Goal: Information Seeking & Learning: Learn about a topic

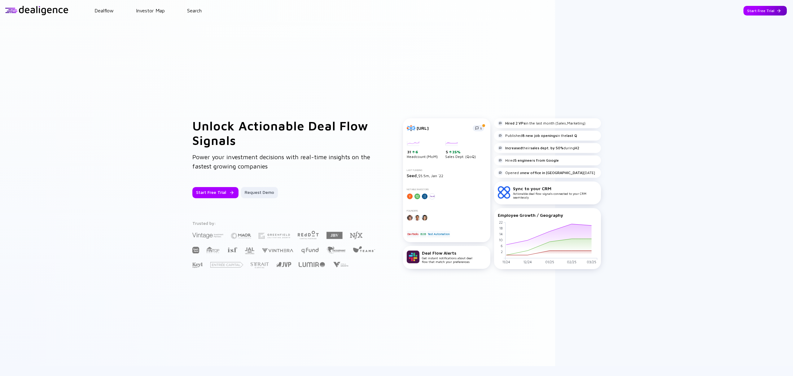
click at [766, 11] on div "Start Free Trial" at bounding box center [764, 11] width 43 height 10
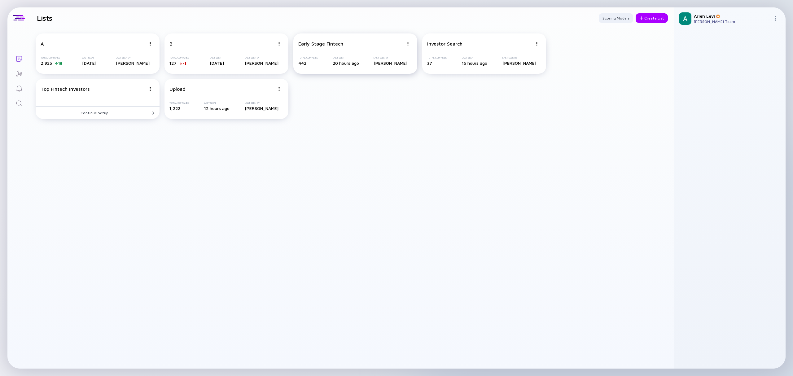
click at [367, 41] on div "Early Stage Fintech" at bounding box center [350, 44] width 105 height 6
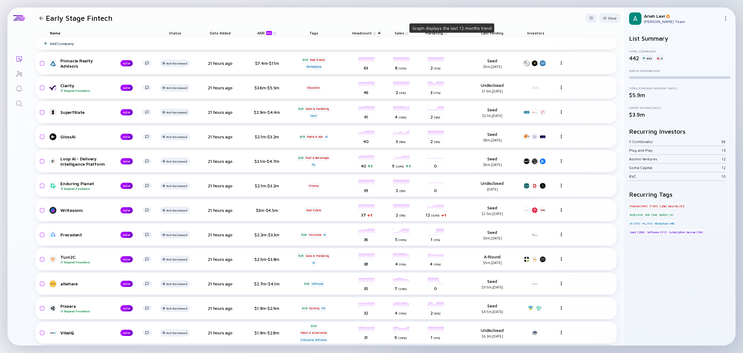
click at [407, 33] on img at bounding box center [406, 33] width 3 height 3
click at [372, 32] on span "Sales" at bounding box center [363, 33] width 20 height 5
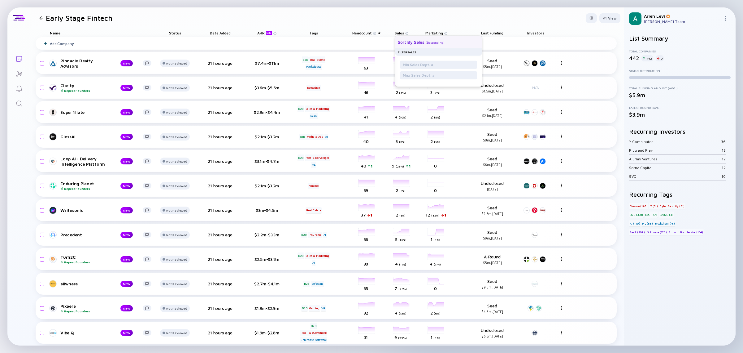
click at [420, 41] on div "Sort by Sales" at bounding box center [411, 41] width 27 height 5
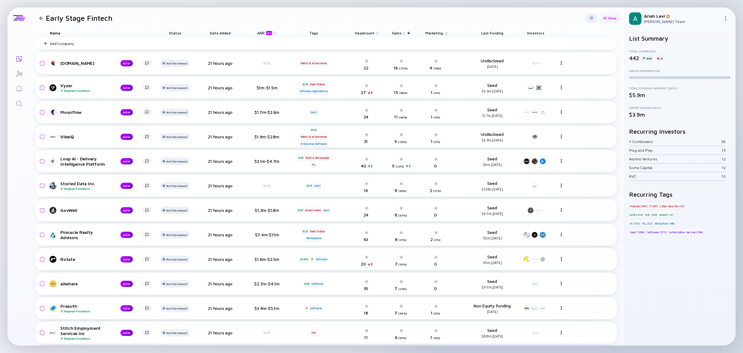
click at [603, 18] on div at bounding box center [605, 17] width 4 height 3
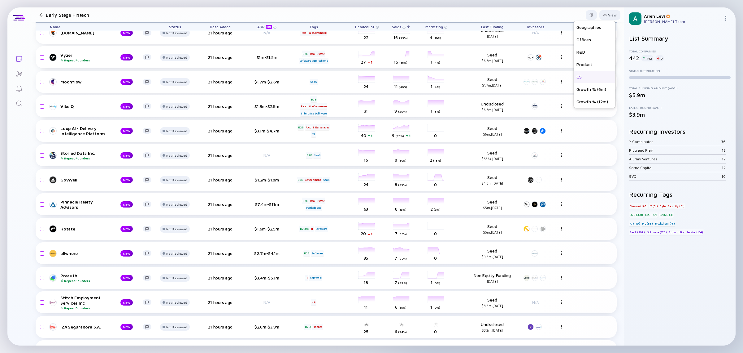
scroll to position [39, 0]
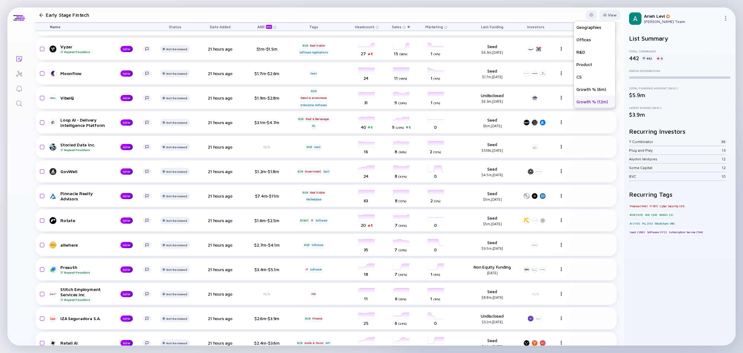
click at [582, 100] on div "Growth % (12m)" at bounding box center [595, 101] width 42 height 12
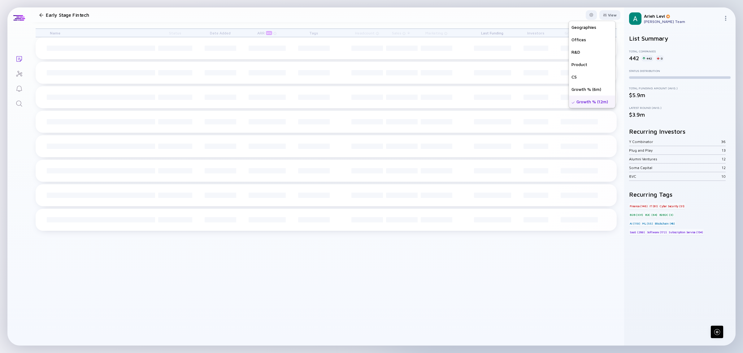
scroll to position [0, 0]
click at [581, 103] on div "Growth % (12m)" at bounding box center [592, 105] width 46 height 12
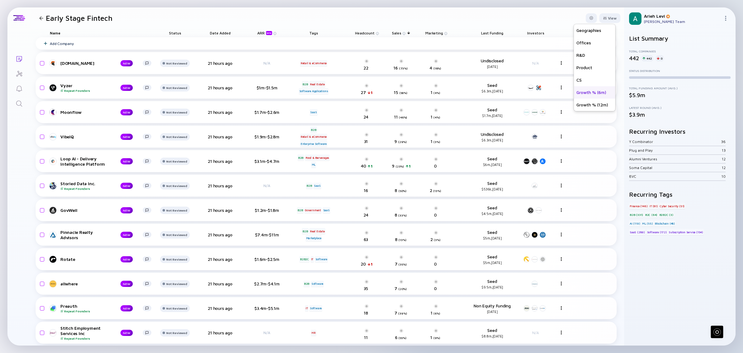
click at [580, 93] on div "Growth % (6m)" at bounding box center [595, 92] width 42 height 12
click at [499, 12] on header "Early Stage Fintech View Name Status Tags ARR beta Founders Date Added Headcoun…" at bounding box center [328, 17] width 594 height 21
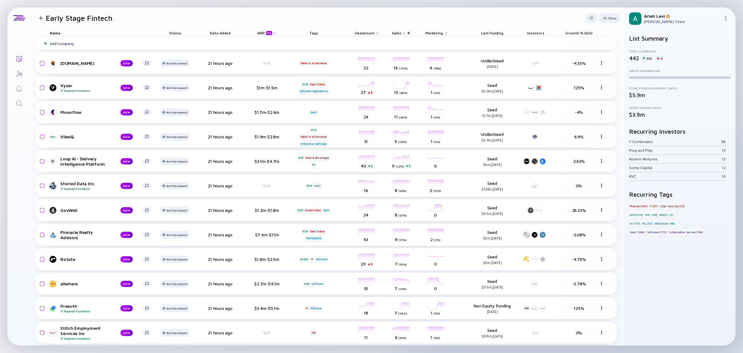
click at [583, 30] on div "Growth % (6m)" at bounding box center [579, 32] width 40 height 9
click at [504, 33] on span "Growth % (6m)" at bounding box center [492, 33] width 22 height 5
click at [568, 41] on div "( Descending )" at bounding box center [559, 43] width 19 height 4
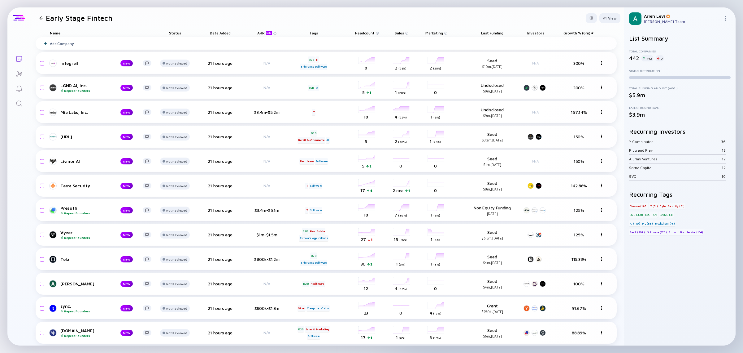
click at [39, 19] on div at bounding box center [41, 18] width 9 height 4
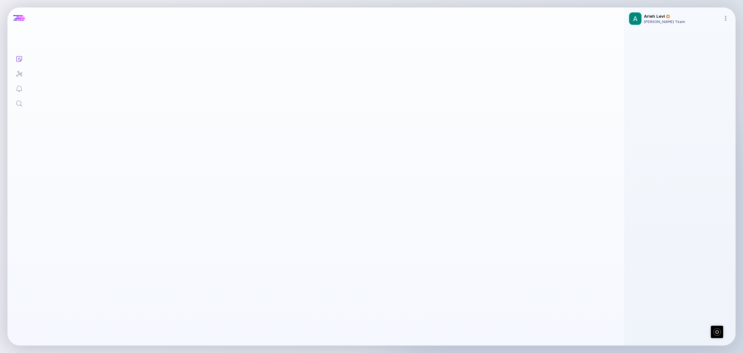
click at [20, 19] on div at bounding box center [19, 18] width 12 height 6
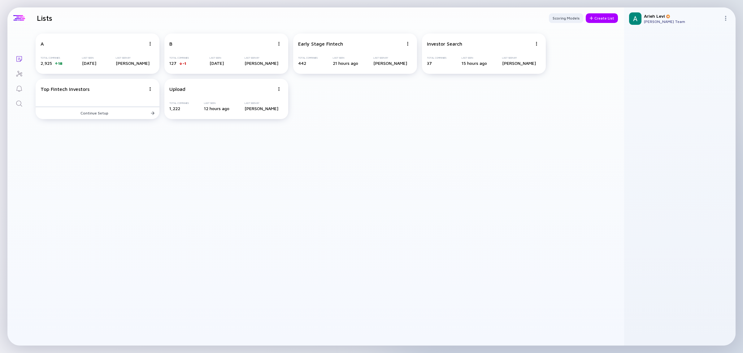
click at [25, 19] on div at bounding box center [18, 17] width 23 height 21
click at [22, 19] on div at bounding box center [19, 18] width 12 height 6
click at [12, 101] on link "Search" at bounding box center [18, 102] width 23 height 15
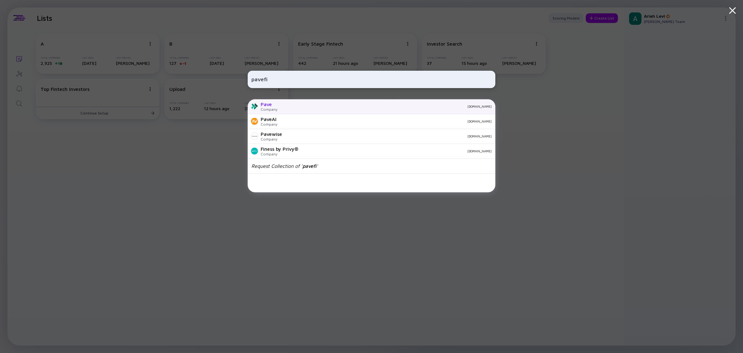
type input "pavefi"
click at [277, 105] on div "Pave Company [DOMAIN_NAME]" at bounding box center [372, 106] width 248 height 15
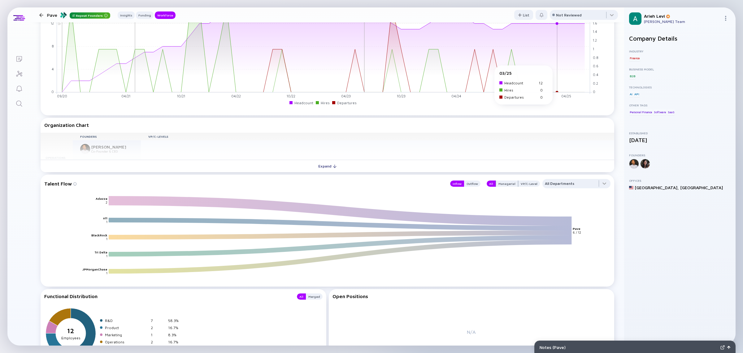
scroll to position [581, 0]
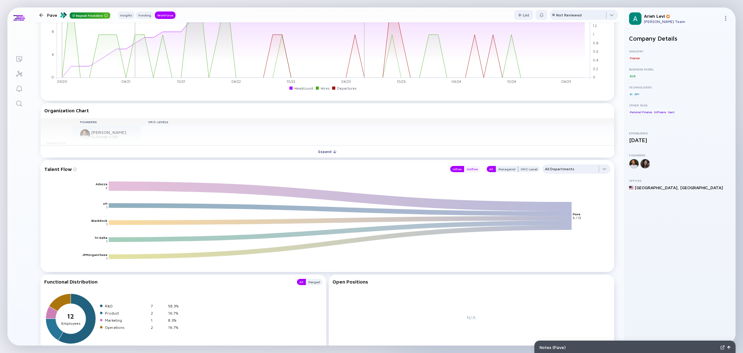
click at [470, 168] on div "Outflow" at bounding box center [472, 169] width 16 height 6
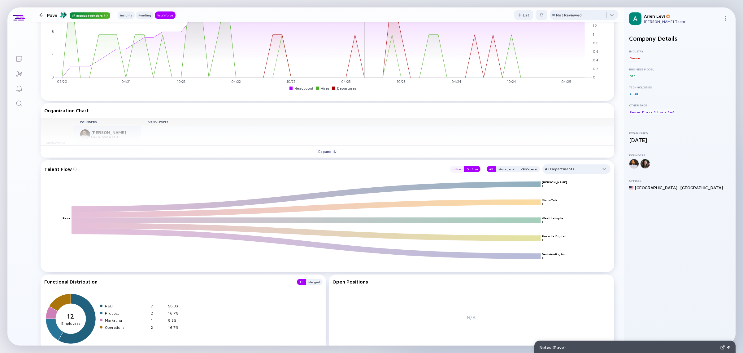
click at [454, 167] on div "Inflow" at bounding box center [457, 169] width 14 height 6
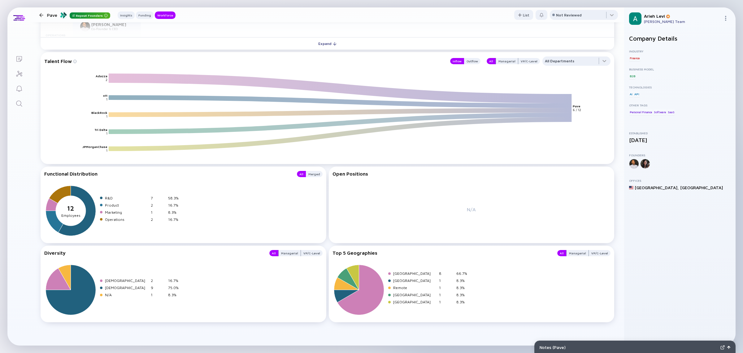
scroll to position [573, 0]
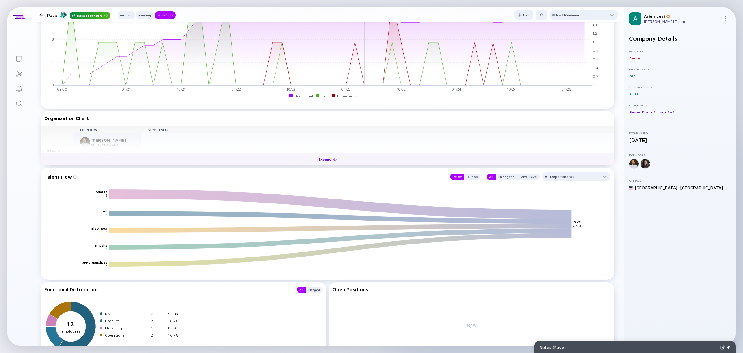
click at [333, 159] on div at bounding box center [335, 159] width 4 height 4
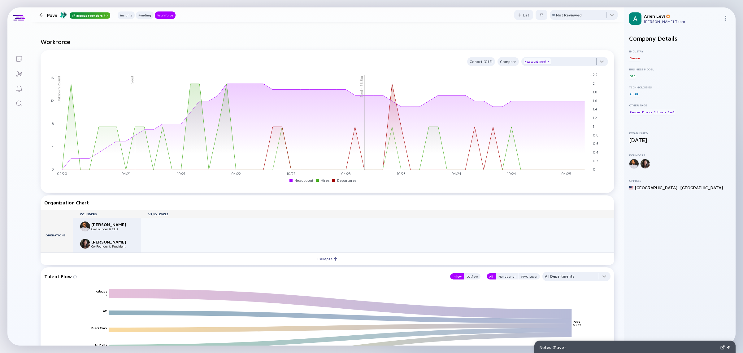
scroll to position [418, 0]
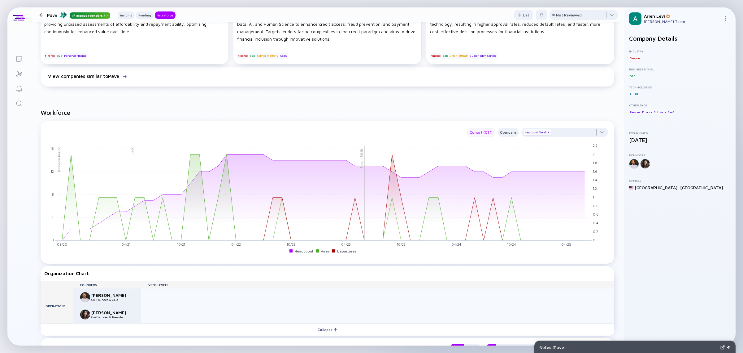
click at [479, 131] on div "Cohort (Off)" at bounding box center [481, 132] width 28 height 7
click at [479, 156] on div "Retention" at bounding box center [482, 156] width 34 height 12
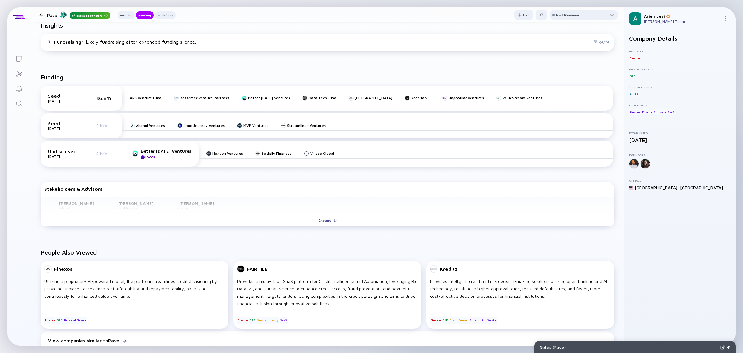
scroll to position [155, 0]
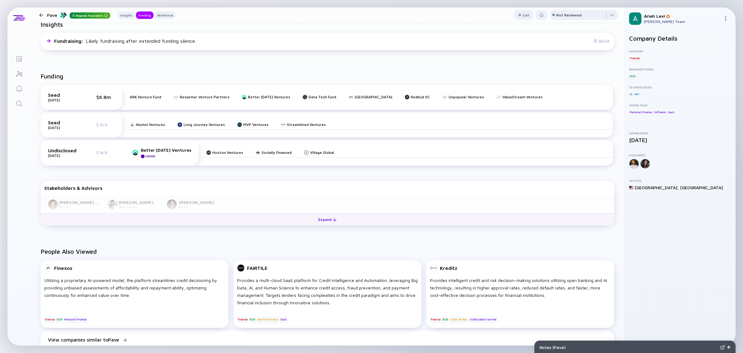
click at [322, 216] on div "Expand" at bounding box center [328, 219] width 26 height 10
click at [322, 218] on div "Collapse" at bounding box center [328, 219] width 28 height 10
click at [322, 218] on div "Expand" at bounding box center [328, 219] width 26 height 10
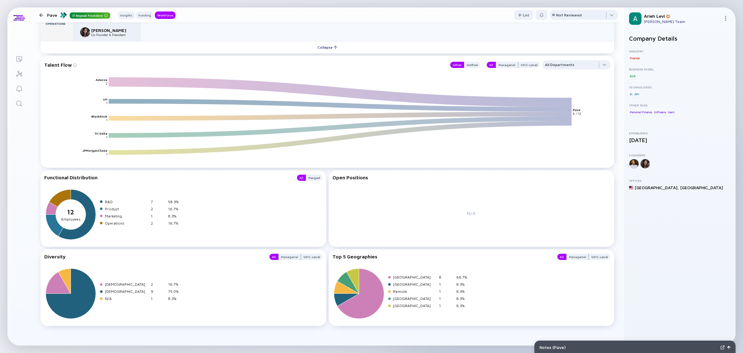
scroll to position [704, 0]
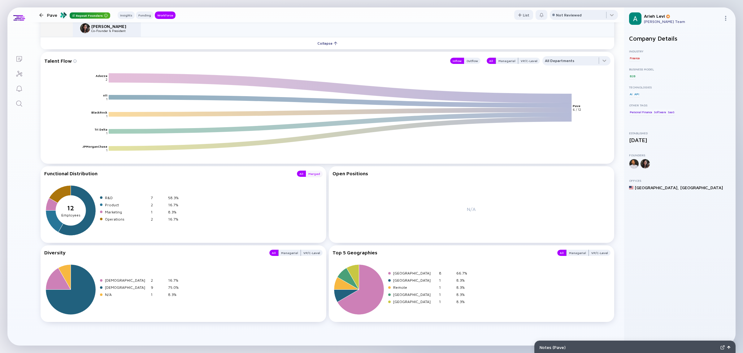
click at [311, 173] on div "Merged" at bounding box center [314, 173] width 17 height 6
click at [297, 172] on div "All" at bounding box center [301, 173] width 9 height 6
click at [286, 252] on div "Managerial" at bounding box center [290, 252] width 22 height 6
click at [308, 254] on div "VP/C-Level" at bounding box center [312, 252] width 22 height 6
click at [273, 252] on div "All" at bounding box center [274, 252] width 9 height 6
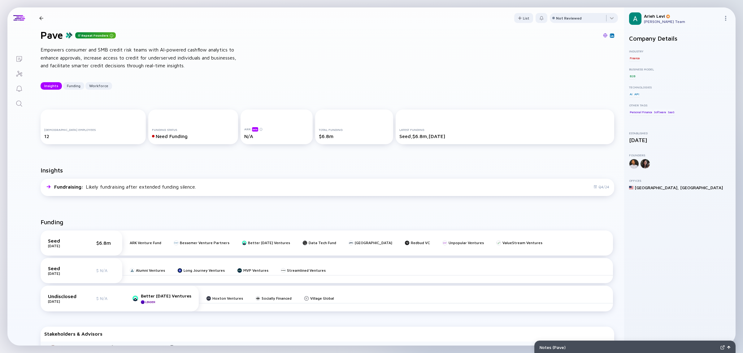
scroll to position [0, 0]
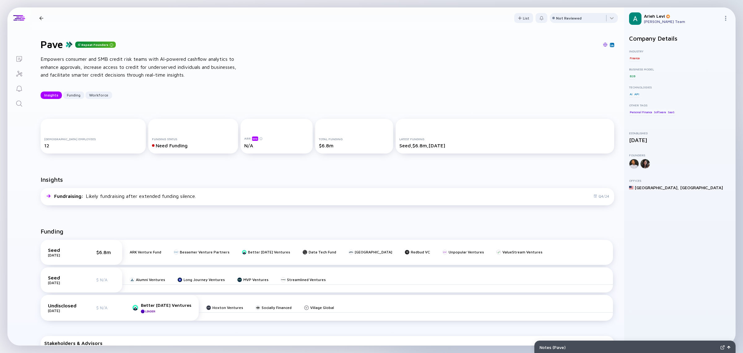
click at [37, 18] on div at bounding box center [41, 18] width 9 height 4
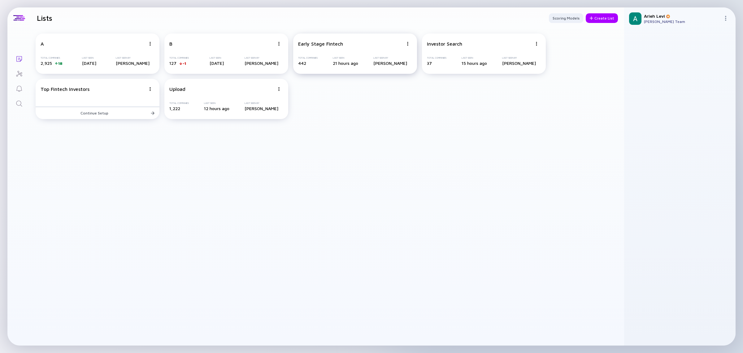
click at [349, 43] on div "Early Stage Fintech" at bounding box center [350, 44] width 105 height 6
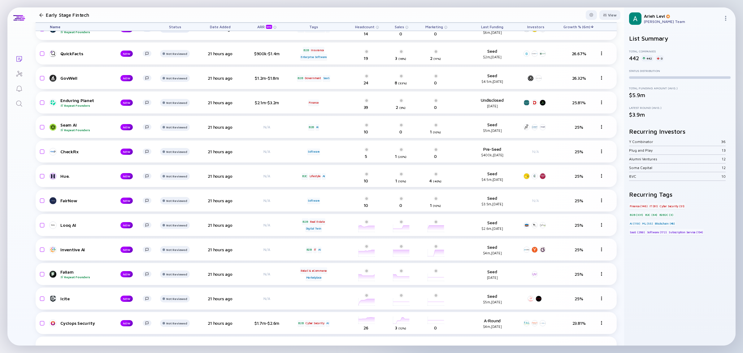
scroll to position [1558, 0]
